Goal: Information Seeking & Learning: Check status

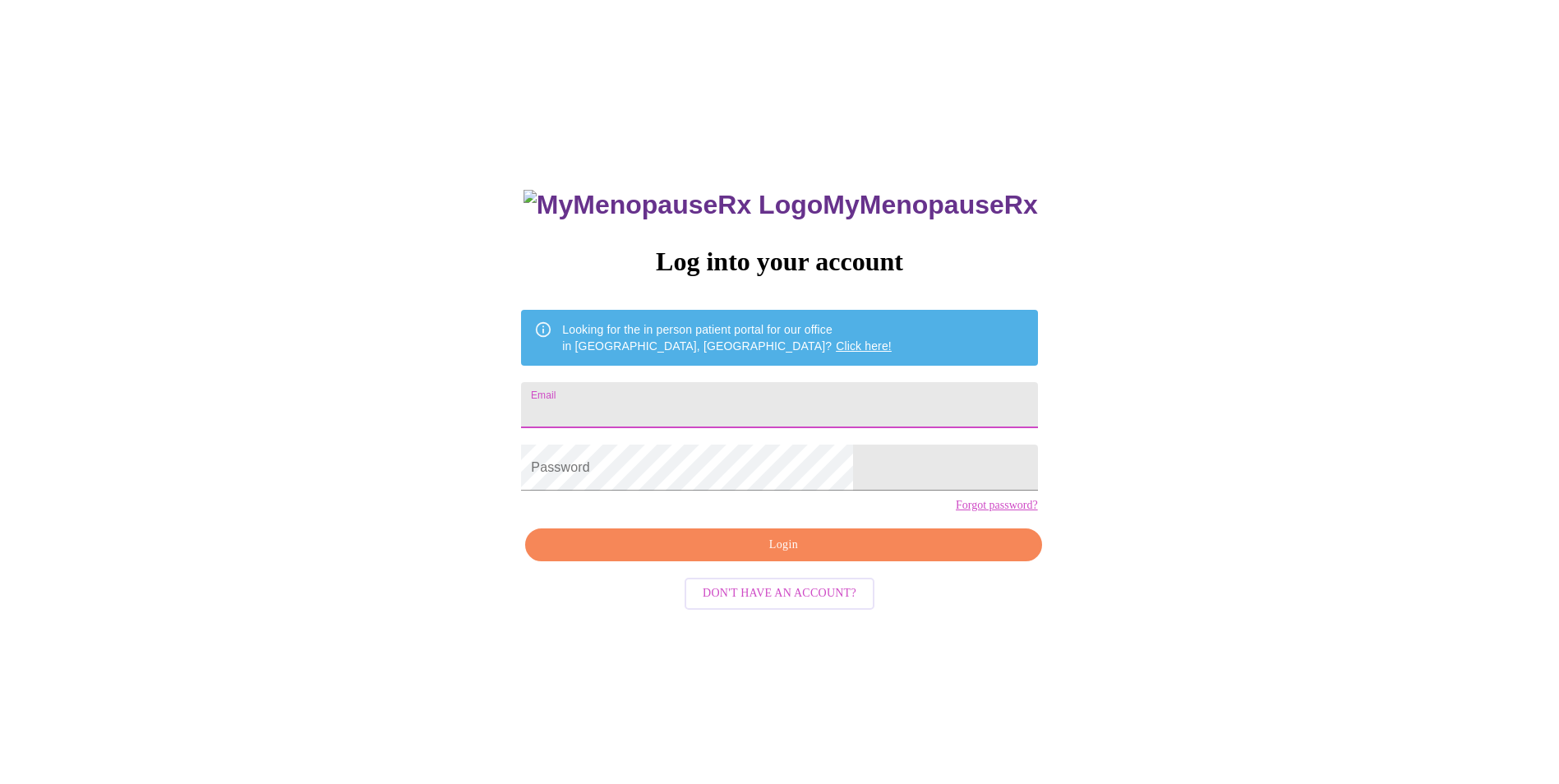
click at [682, 392] on input "Email" at bounding box center [780, 405] width 516 height 46
type input "[PERSON_NAME][EMAIL_ADDRESS][DOMAIN_NAME]"
click at [790, 556] on span "Login" at bounding box center [782, 546] width 478 height 20
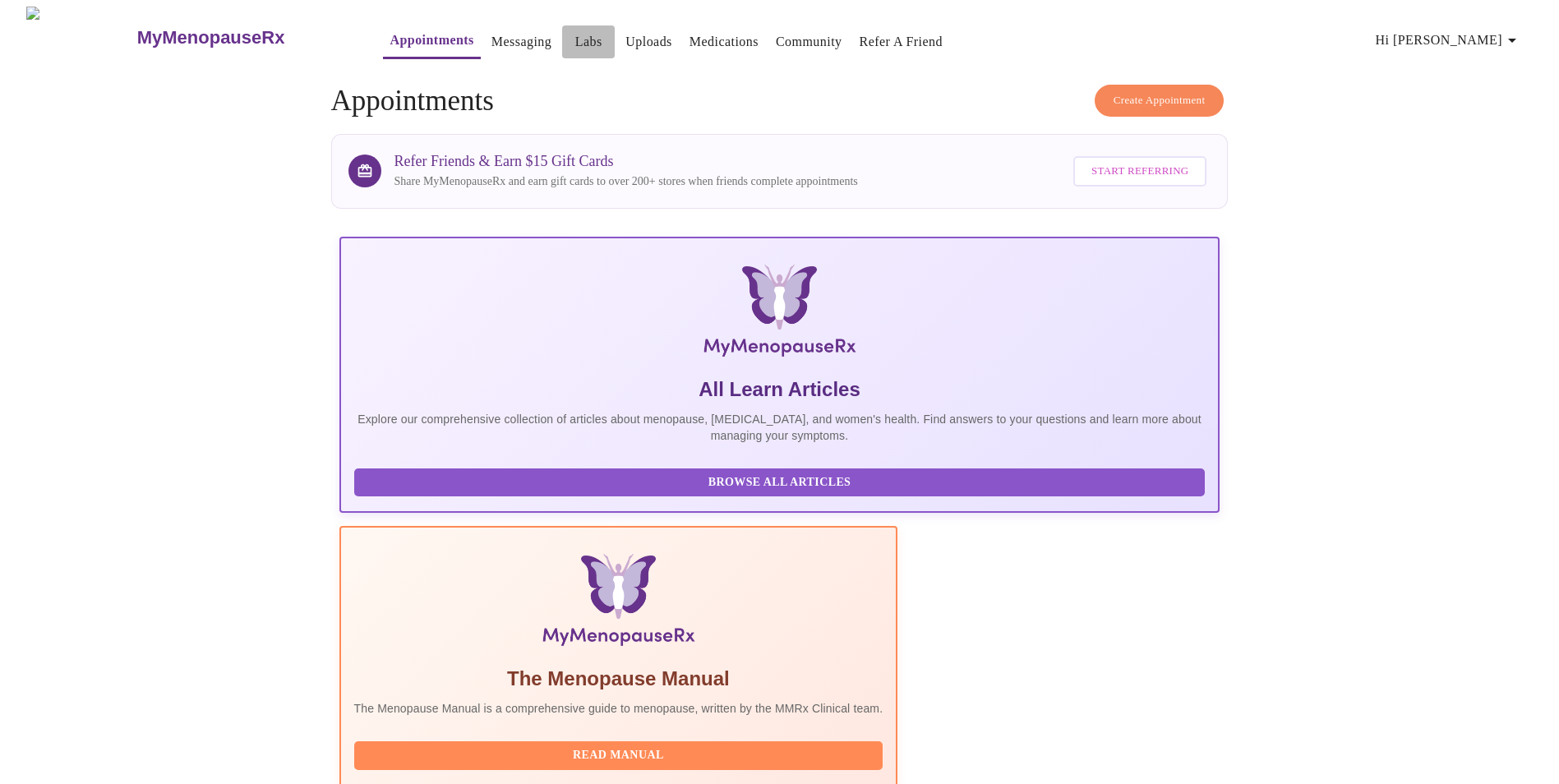
click at [575, 33] on link "Labs" at bounding box center [588, 42] width 27 height 23
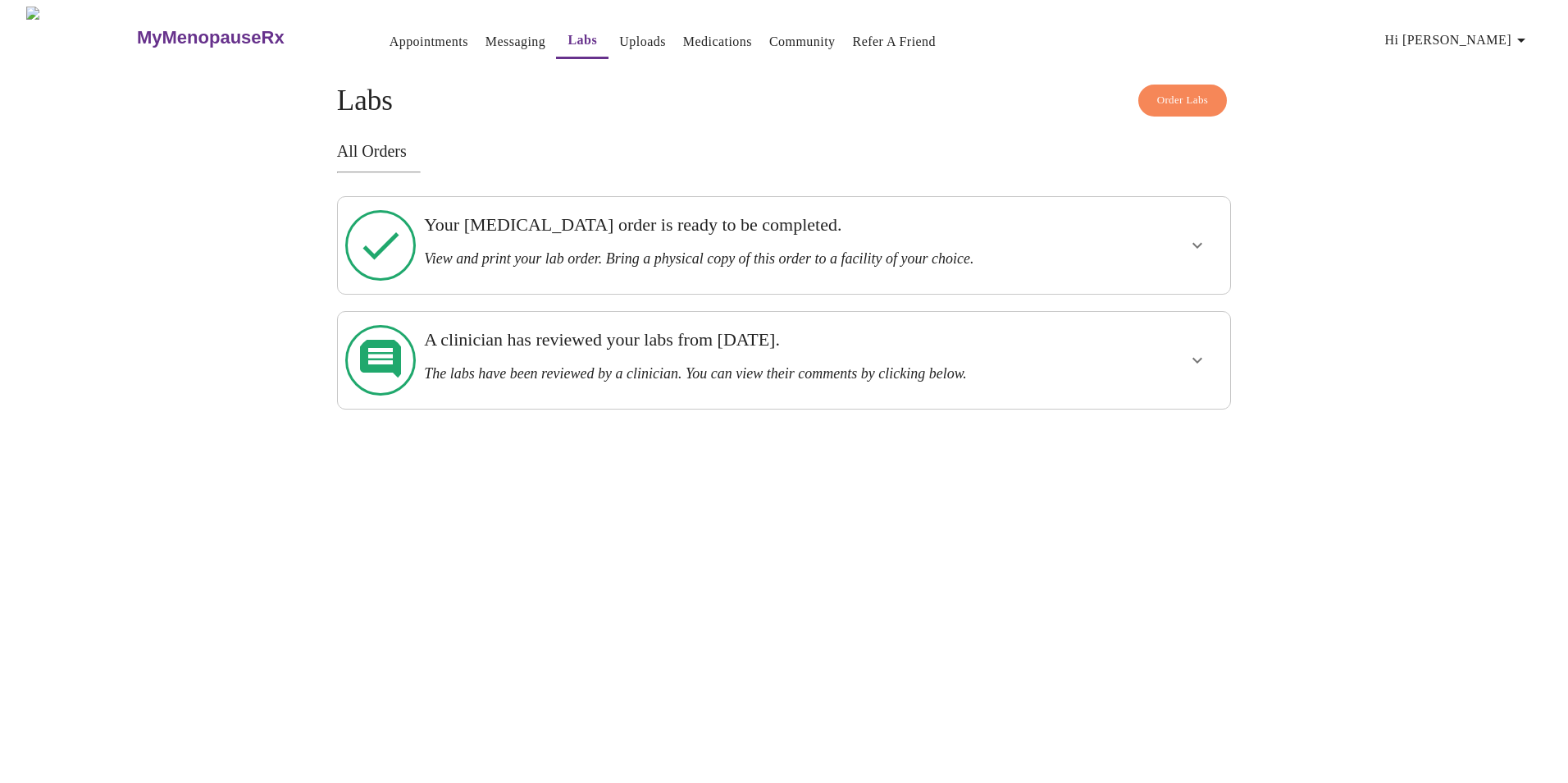
click at [1196, 236] on icon "show more" at bounding box center [1197, 245] width 19 height 19
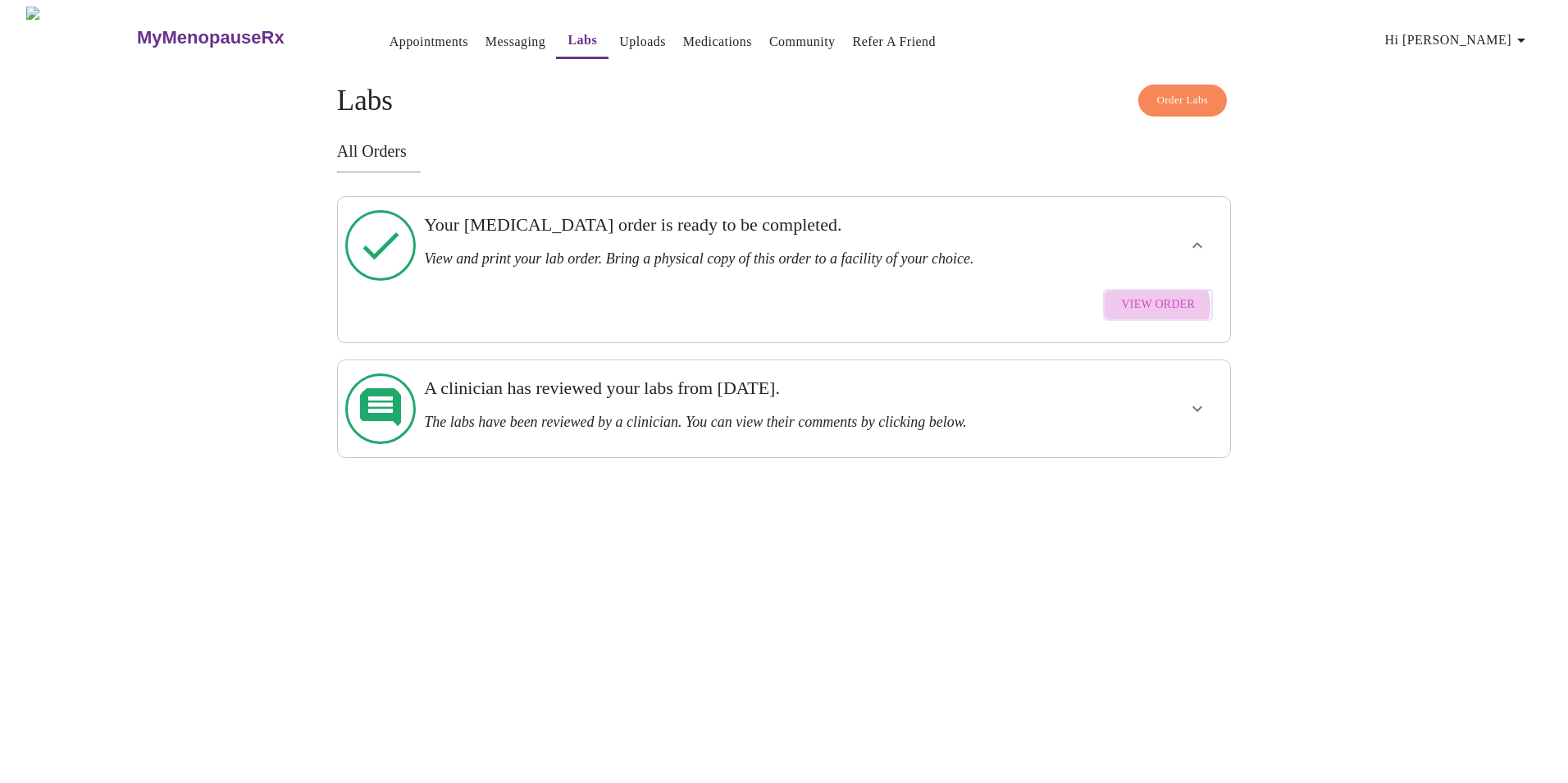
click at [1159, 295] on span "View Order" at bounding box center [1159, 305] width 74 height 20
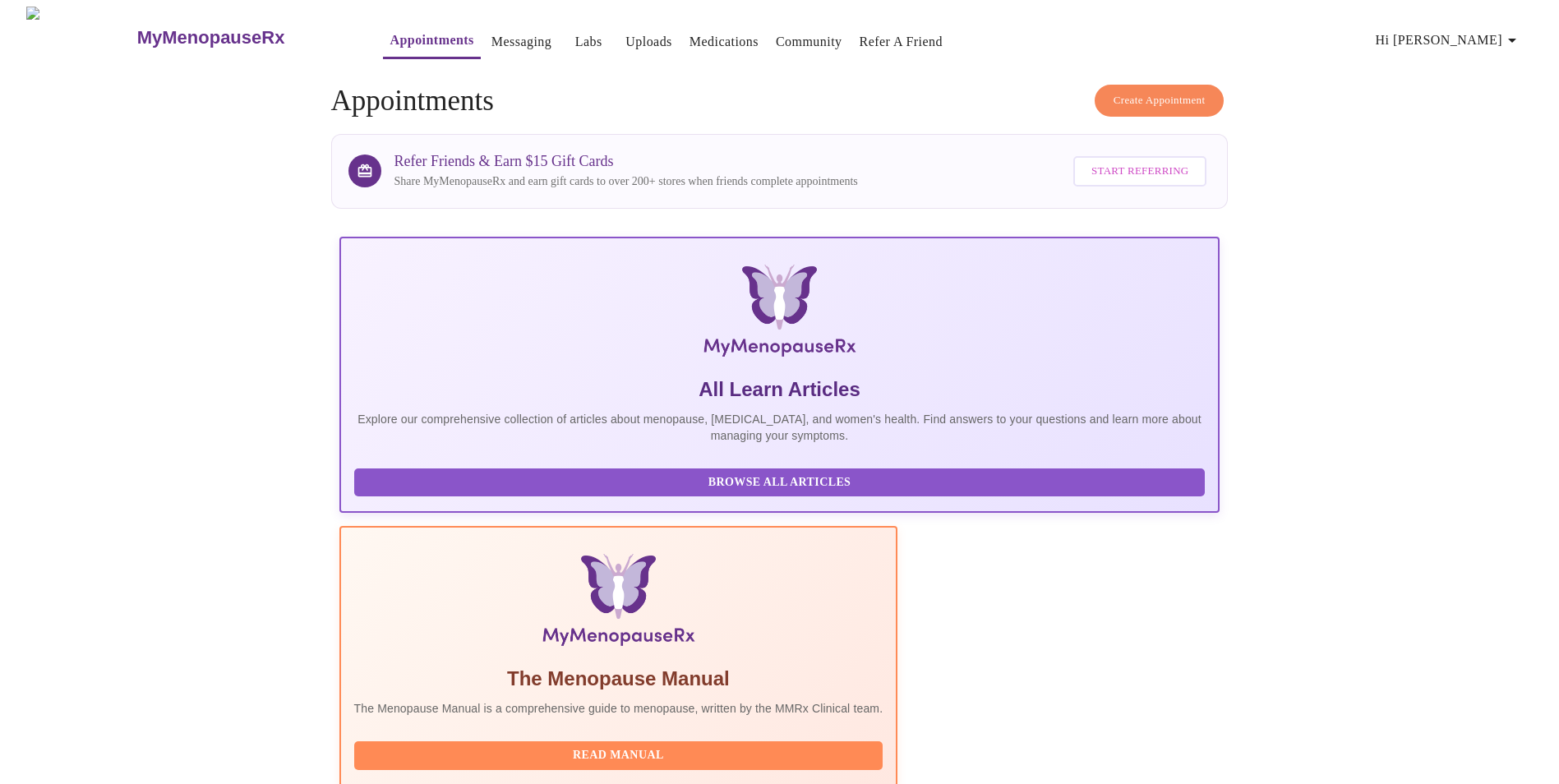
click at [575, 31] on link "Labs" at bounding box center [588, 42] width 27 height 23
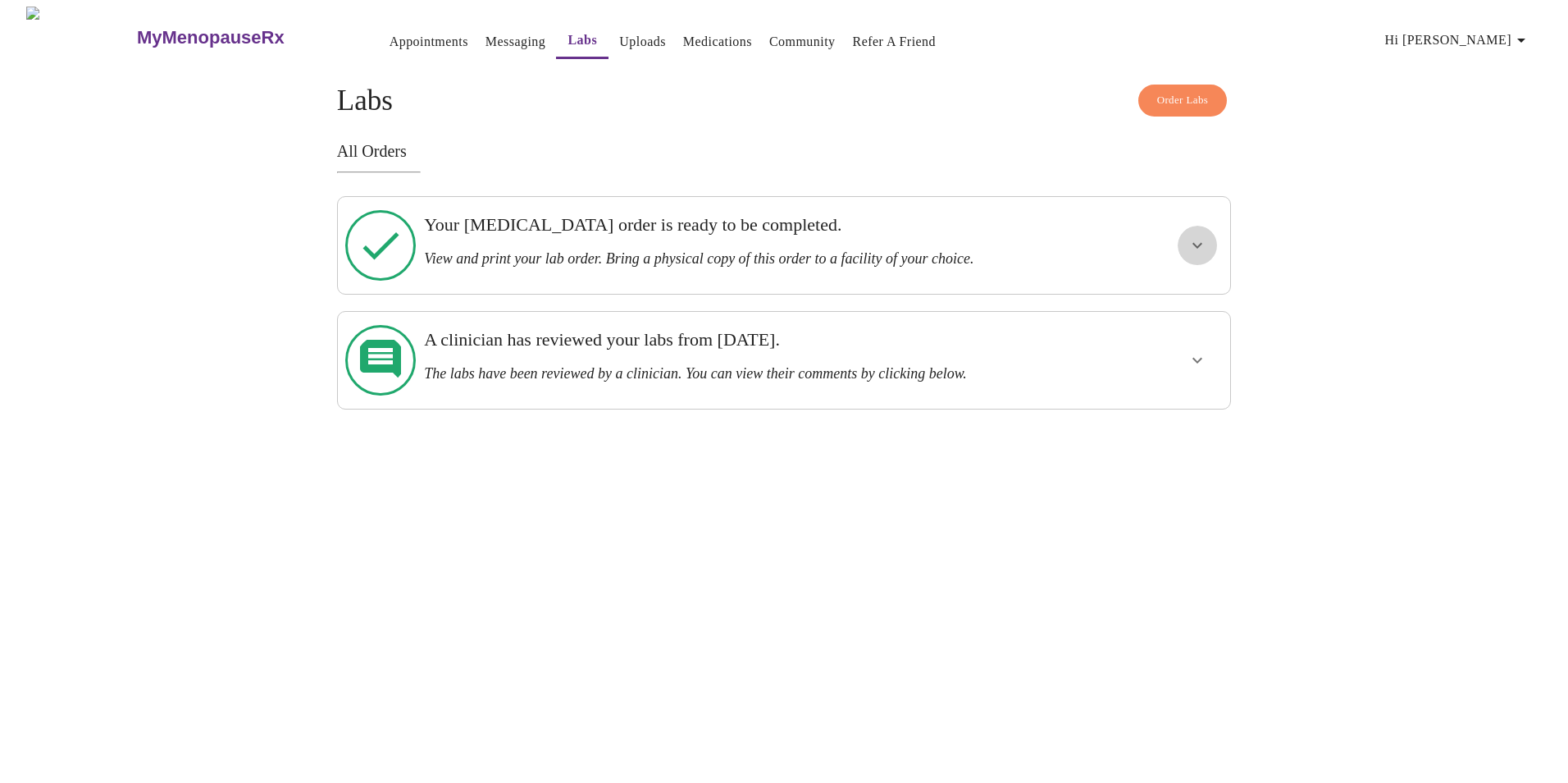
click at [1192, 238] on icon "show more" at bounding box center [1197, 245] width 19 height 19
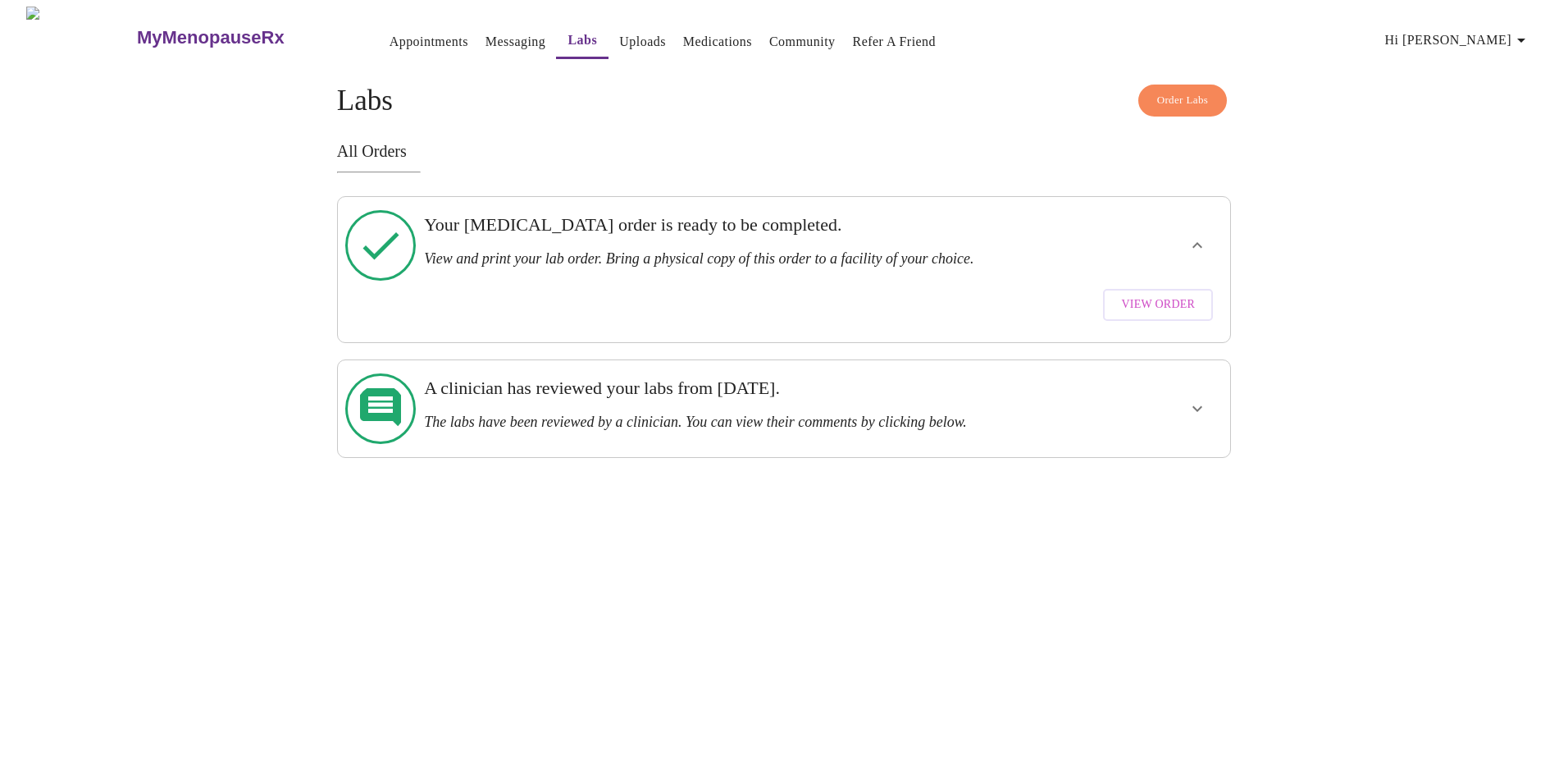
click at [1185, 295] on span "View Order" at bounding box center [1159, 305] width 74 height 20
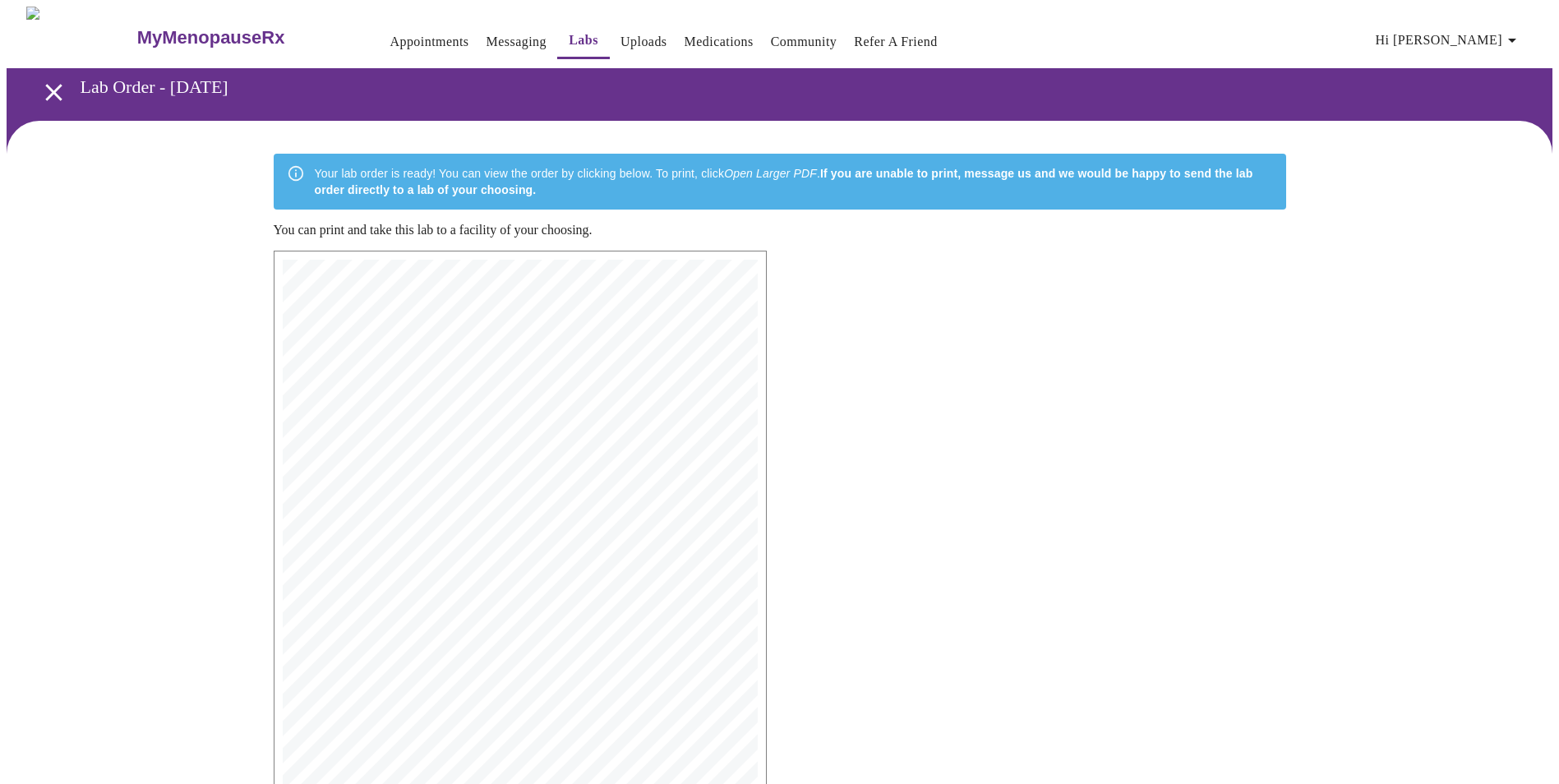
drag, startPoint x: 513, startPoint y: 458, endPoint x: 876, endPoint y: 334, distance: 383.6
click at [876, 334] on div "MyMenopauseRx | [DATE] 6:42 PM MyMenopauseRx | 1 of 1 MyMenopauseRx [STREET_ADD…" at bounding box center [780, 620] width 1038 height 765
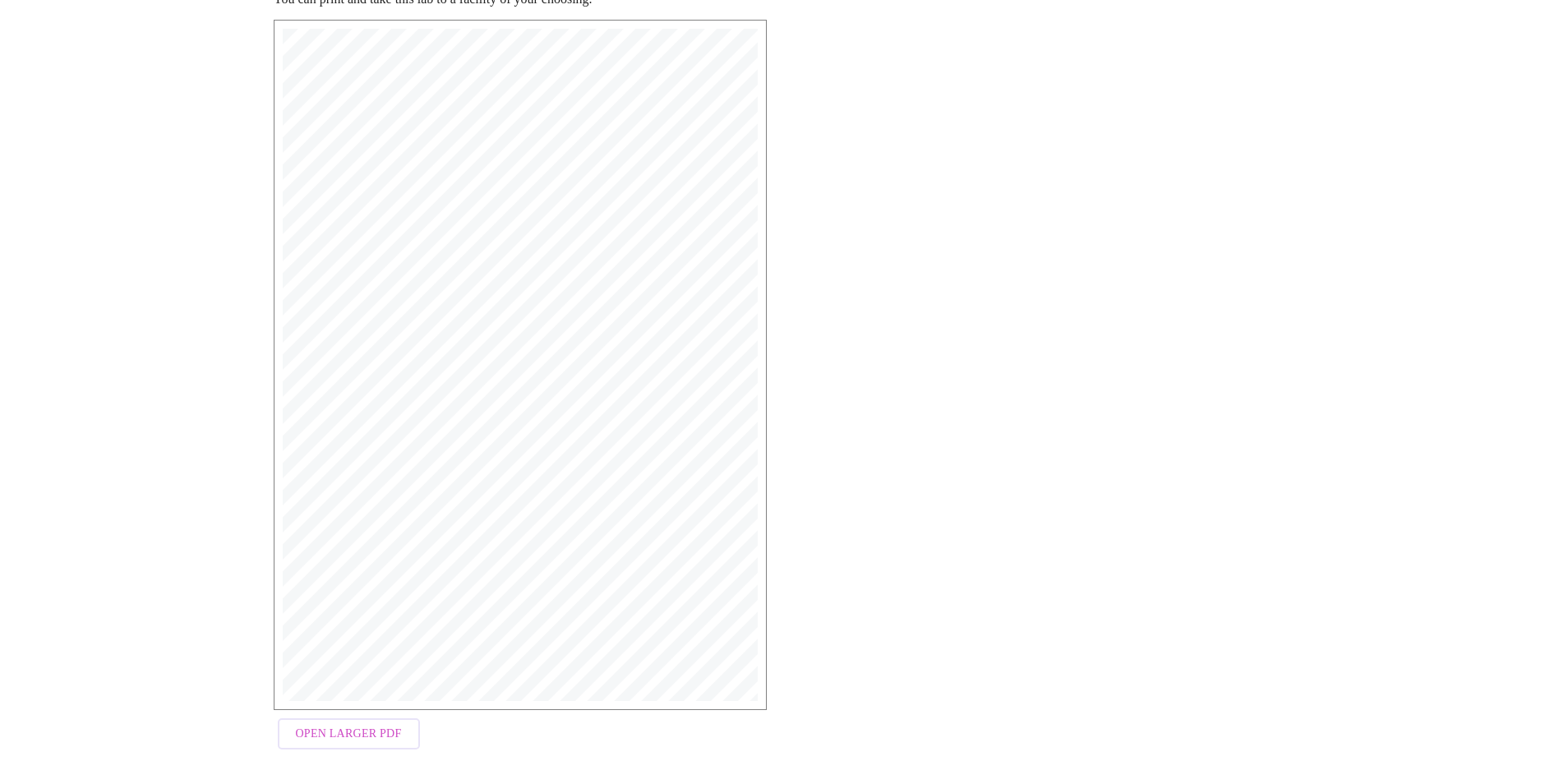
click at [371, 733] on span "Open Larger PDF" at bounding box center [349, 734] width 106 height 20
